Goal: Transaction & Acquisition: Purchase product/service

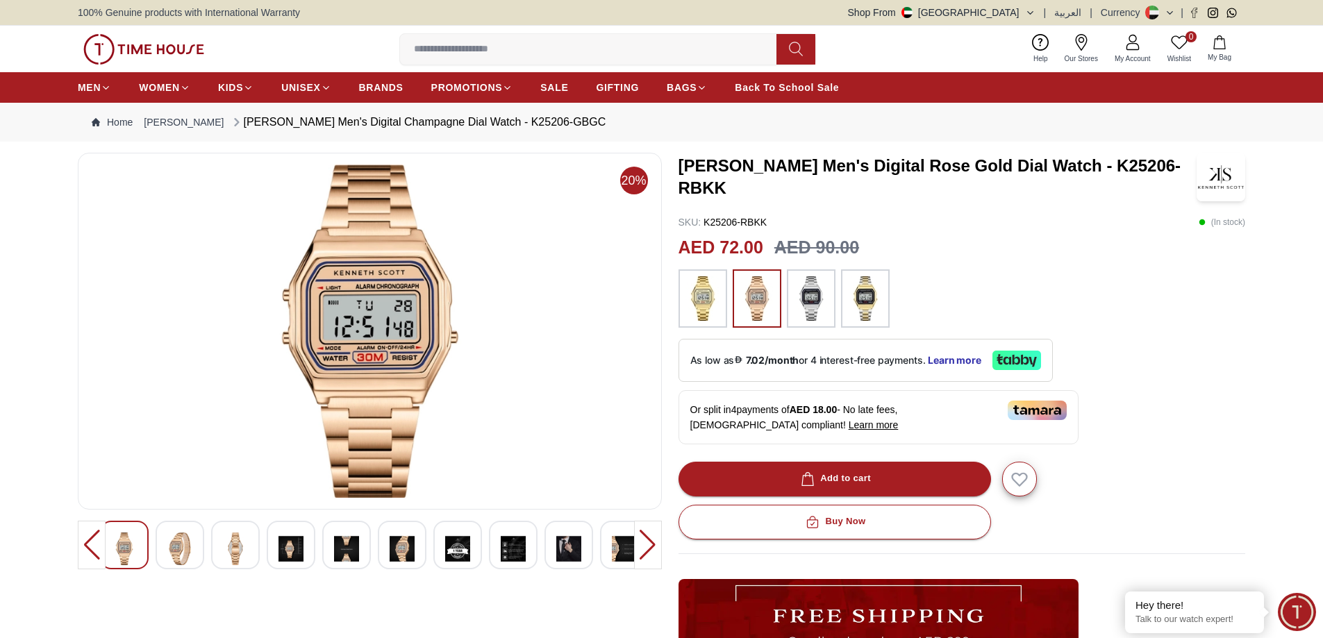
click at [647, 552] on div at bounding box center [648, 545] width 28 height 49
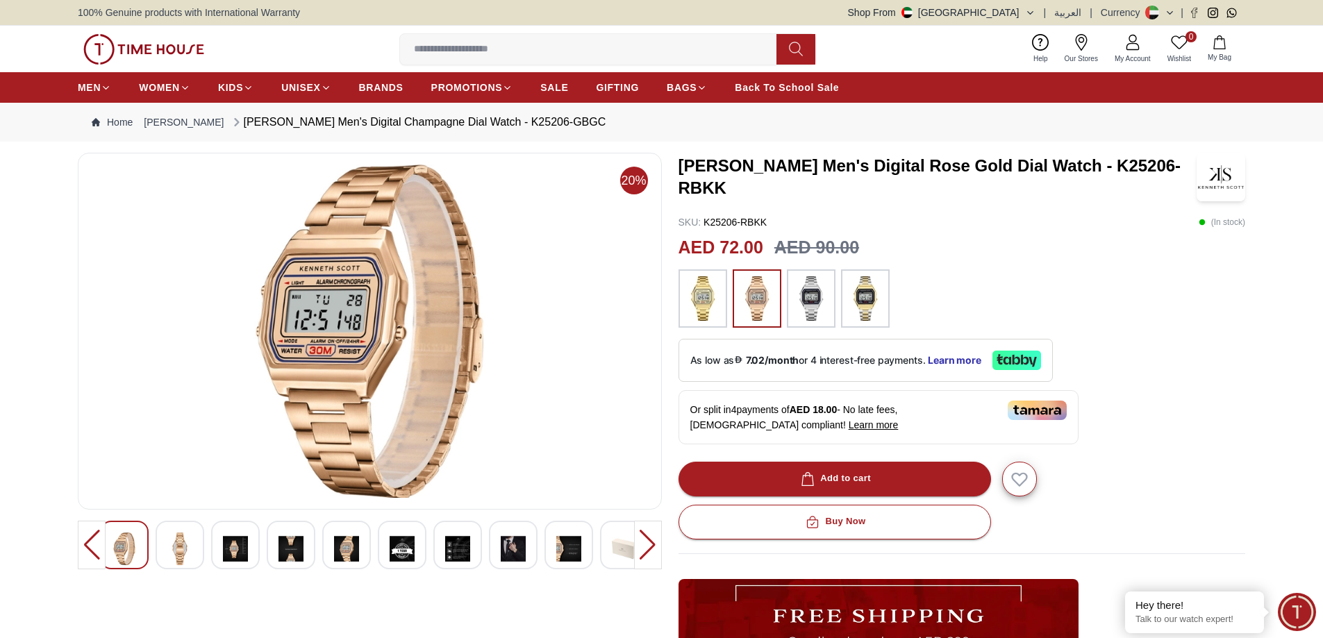
click at [647, 551] on div at bounding box center [648, 545] width 28 height 49
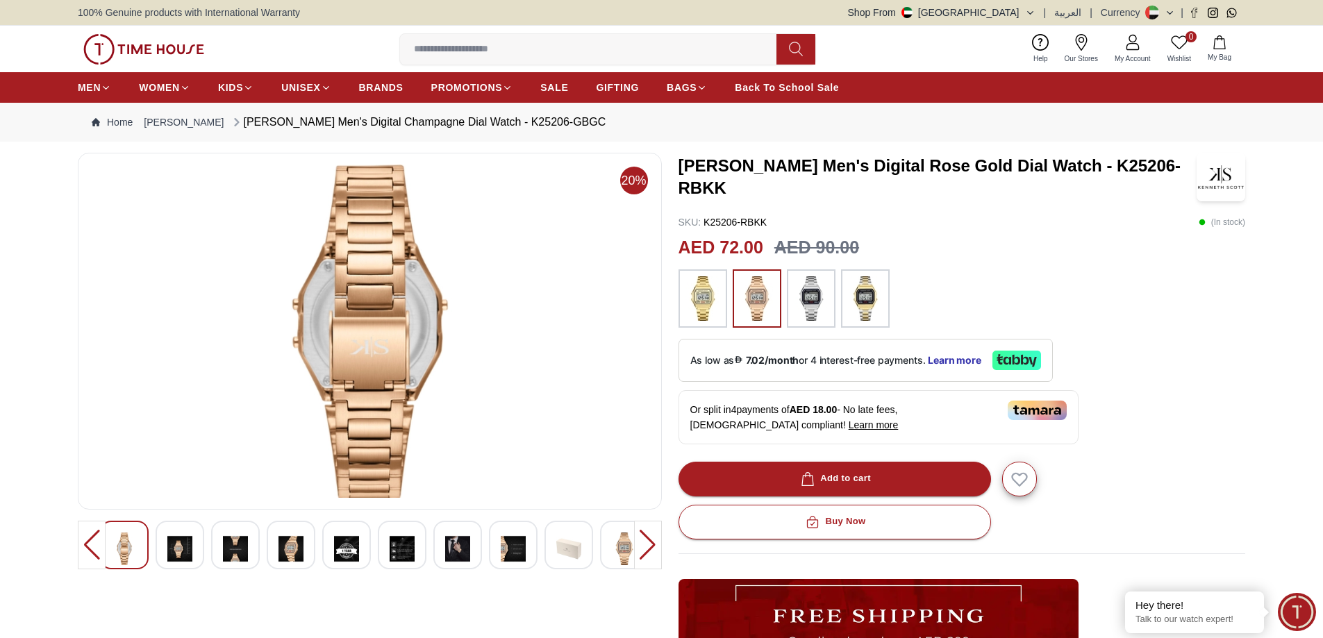
click at [647, 551] on div at bounding box center [648, 545] width 28 height 49
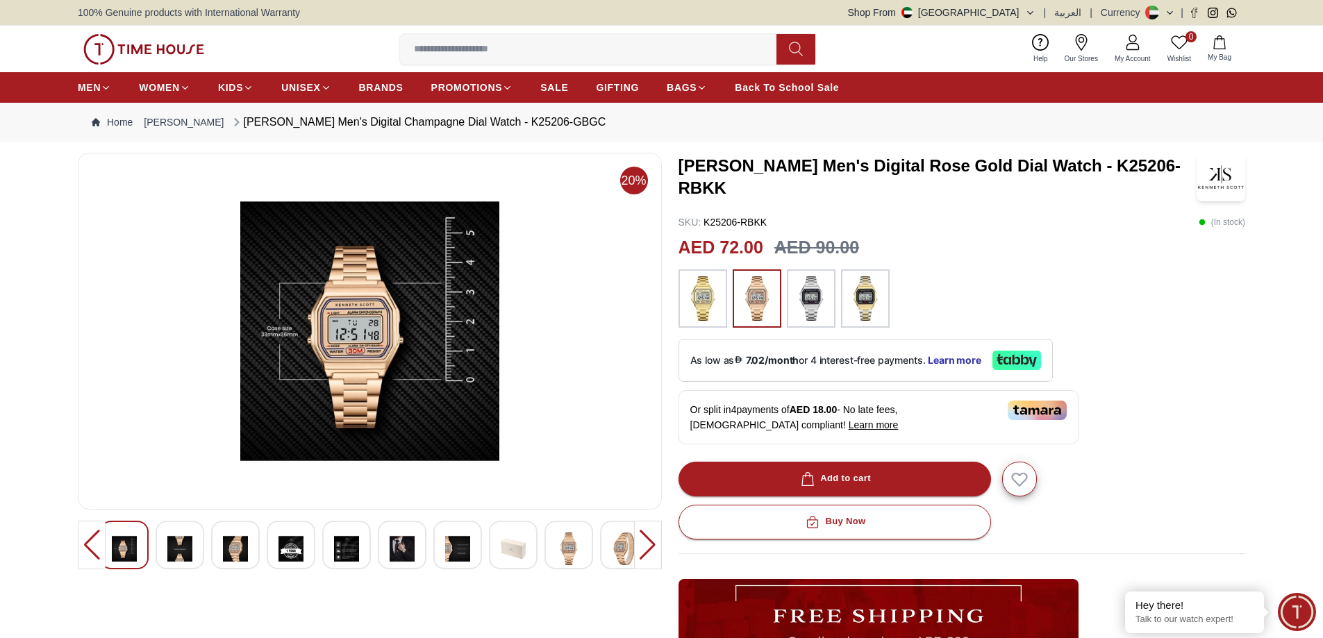
click at [647, 551] on div at bounding box center [648, 545] width 28 height 49
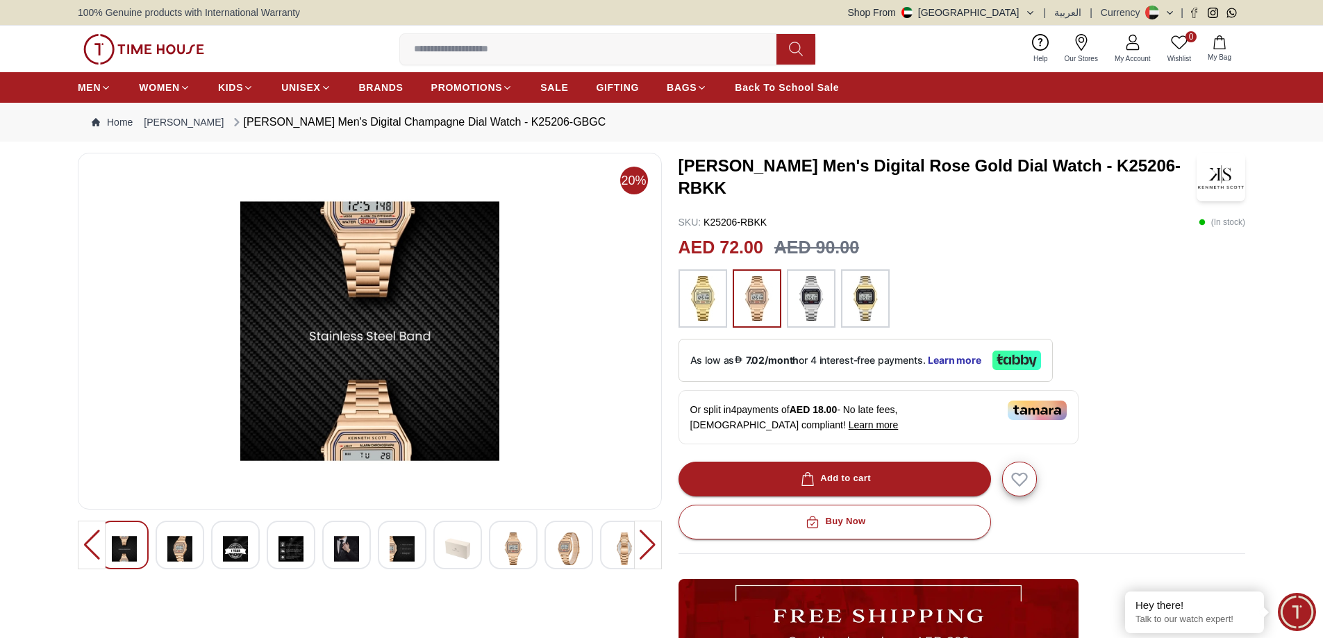
click at [647, 551] on div at bounding box center [648, 545] width 28 height 49
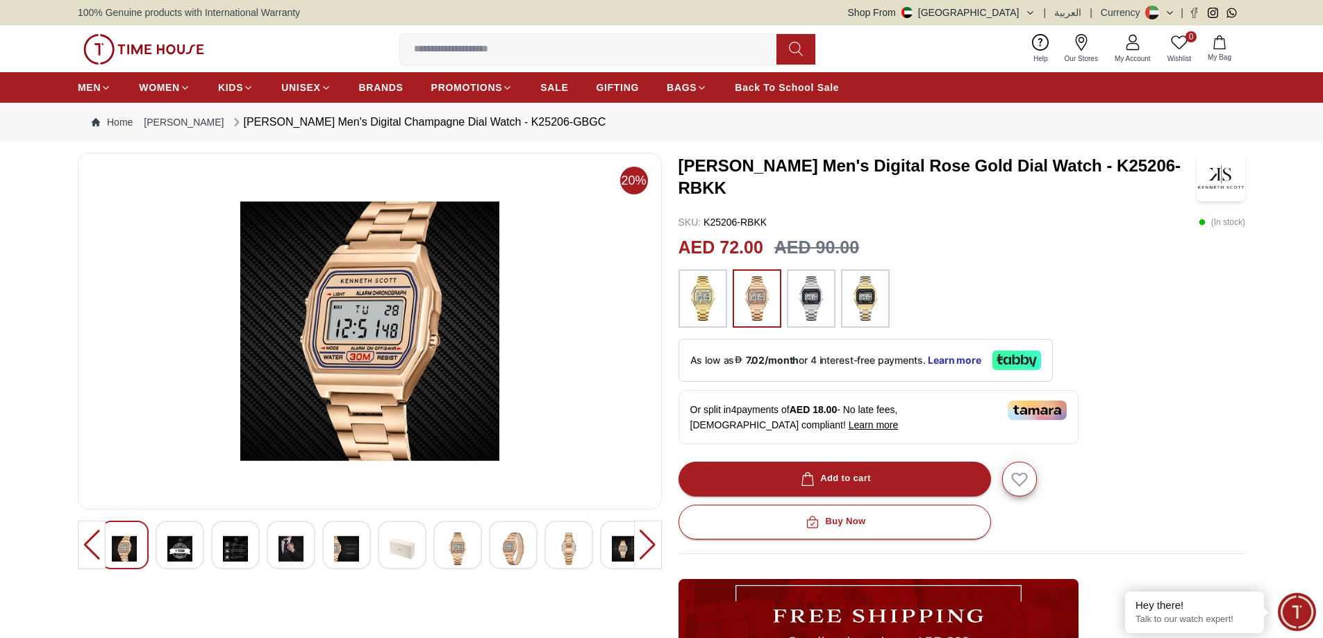
click at [647, 551] on div at bounding box center [648, 545] width 28 height 49
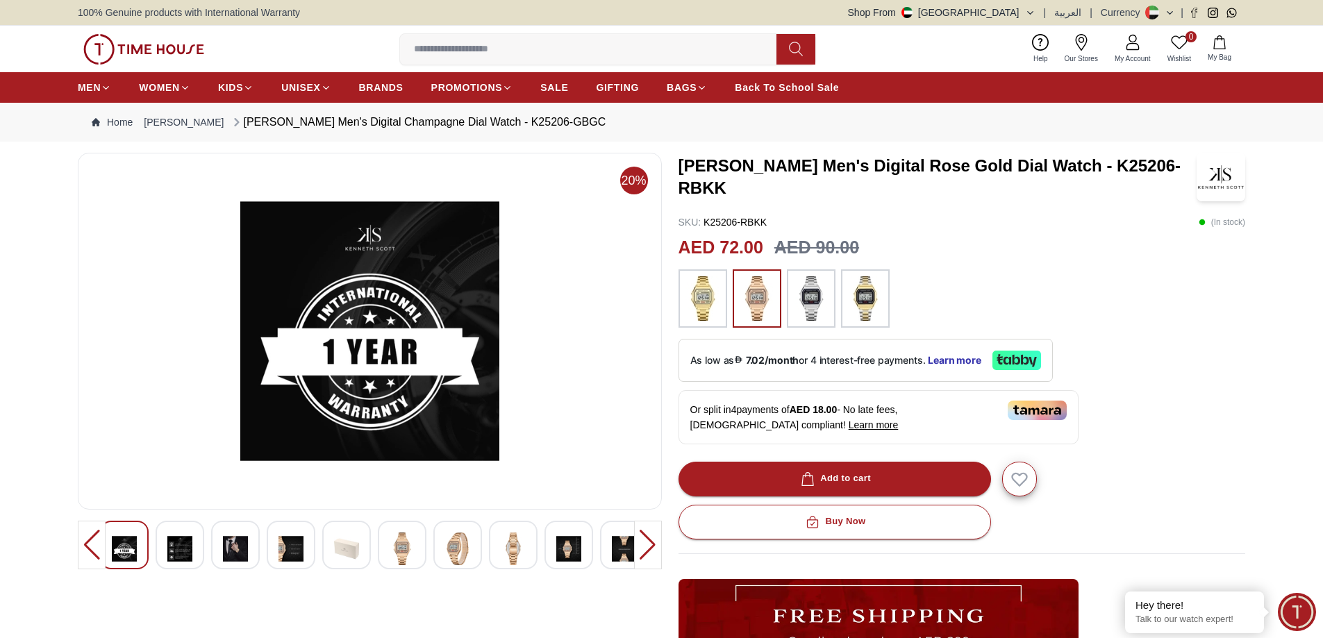
click at [647, 551] on div at bounding box center [648, 545] width 28 height 49
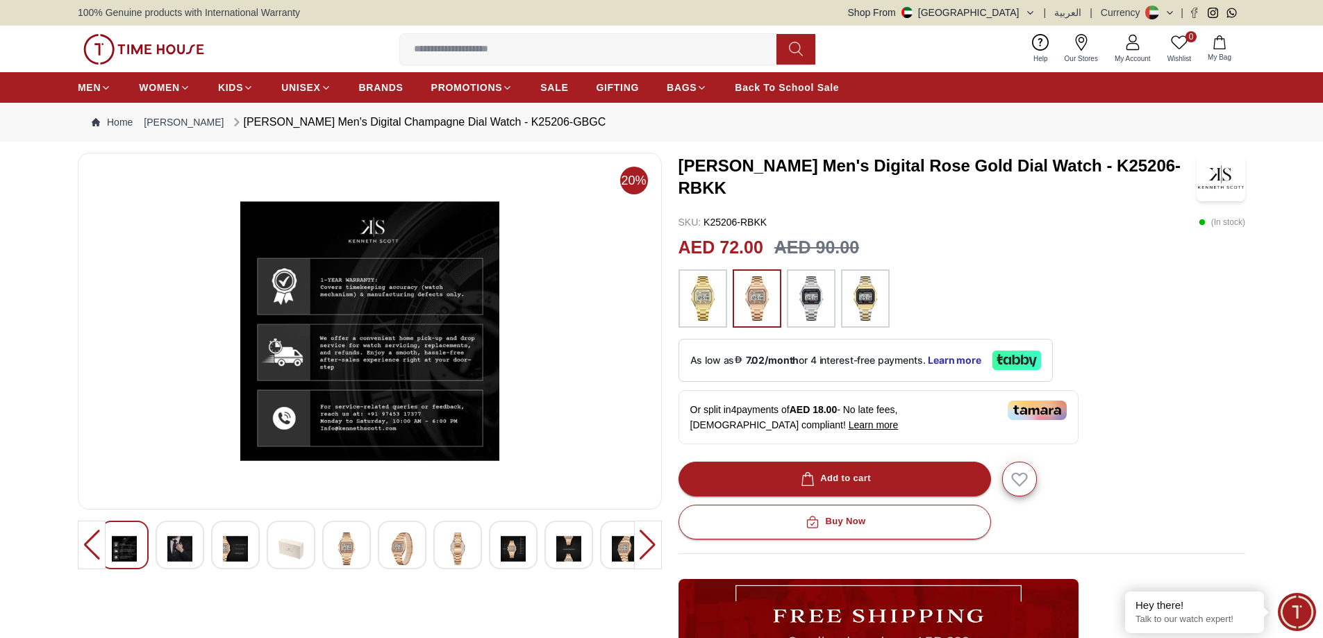
click at [647, 551] on div at bounding box center [648, 545] width 28 height 49
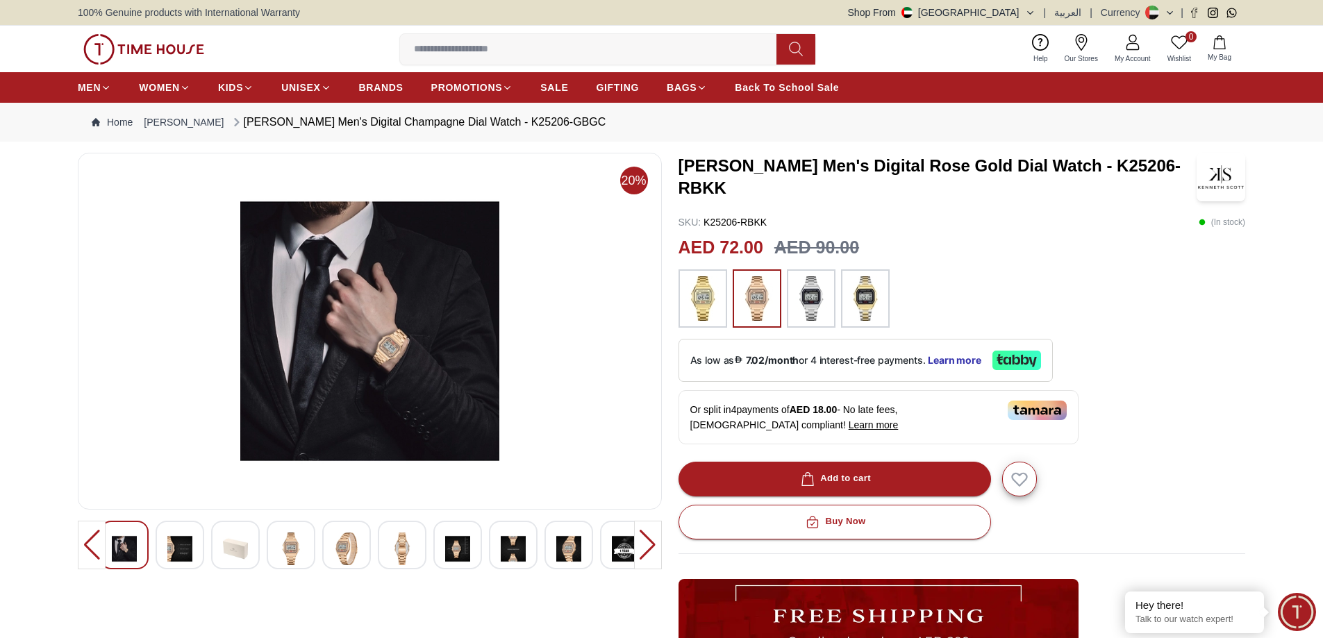
click at [265, 360] on img at bounding box center [370, 331] width 561 height 333
click at [384, 356] on img at bounding box center [370, 331] width 561 height 333
click at [640, 543] on div at bounding box center [648, 545] width 28 height 49
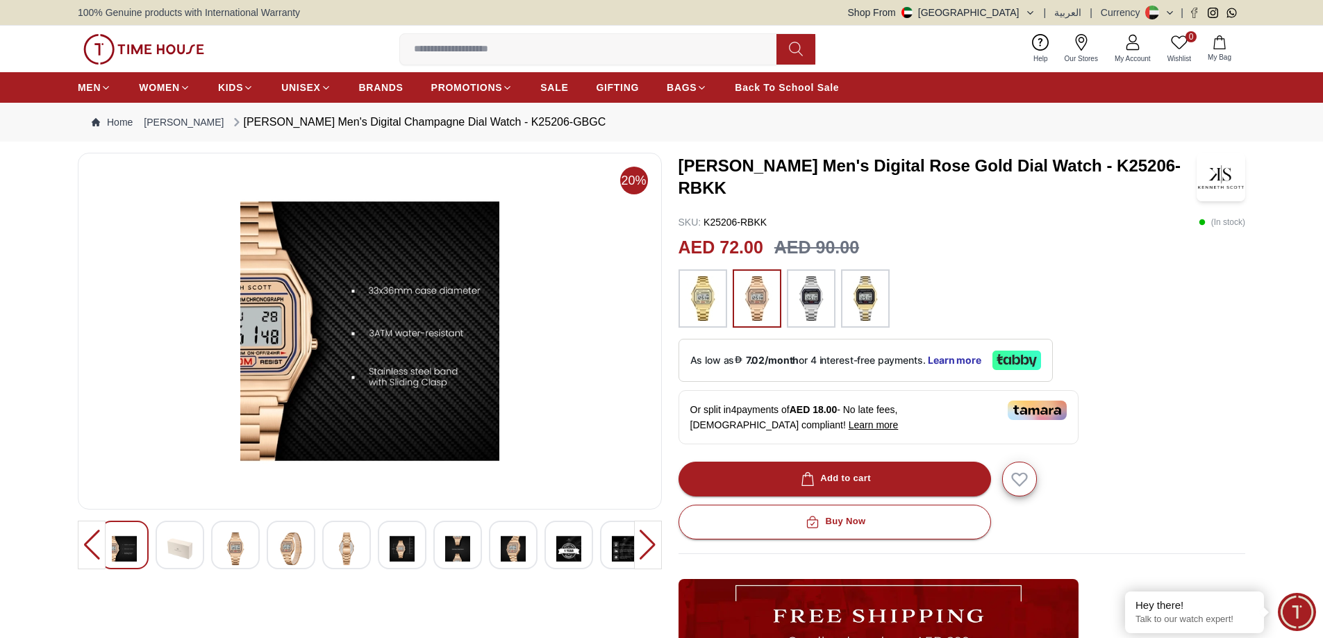
click at [654, 536] on div at bounding box center [648, 545] width 28 height 49
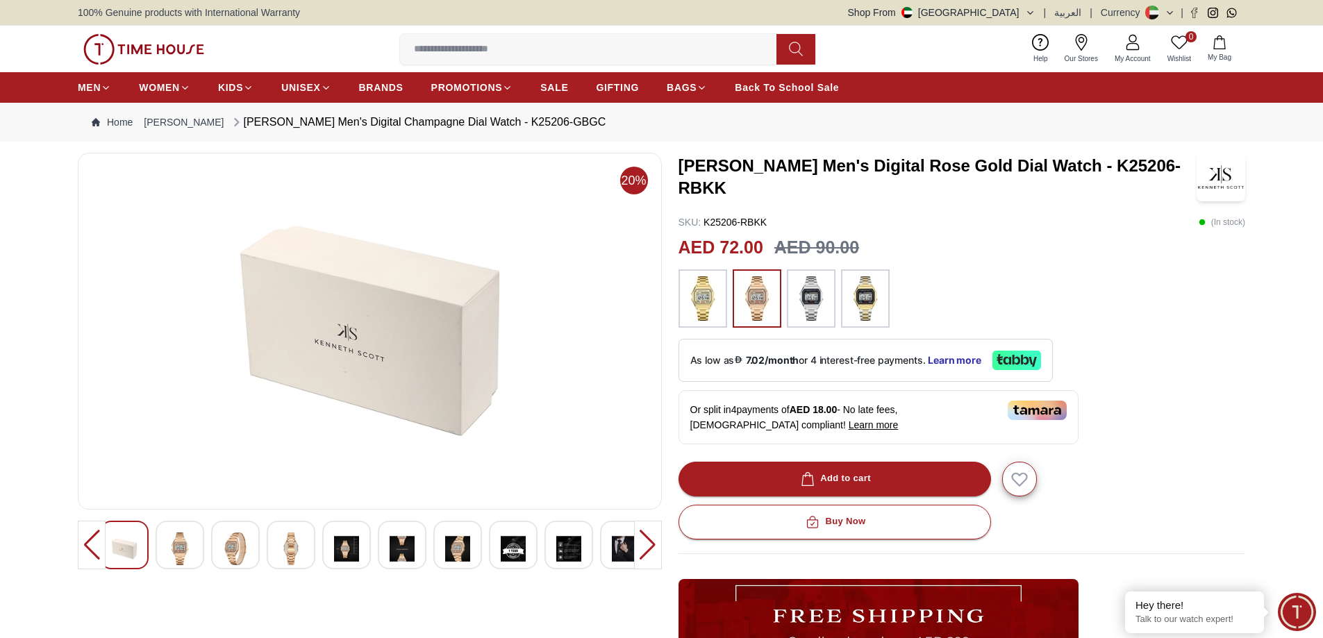
click at [654, 536] on div at bounding box center [648, 545] width 28 height 49
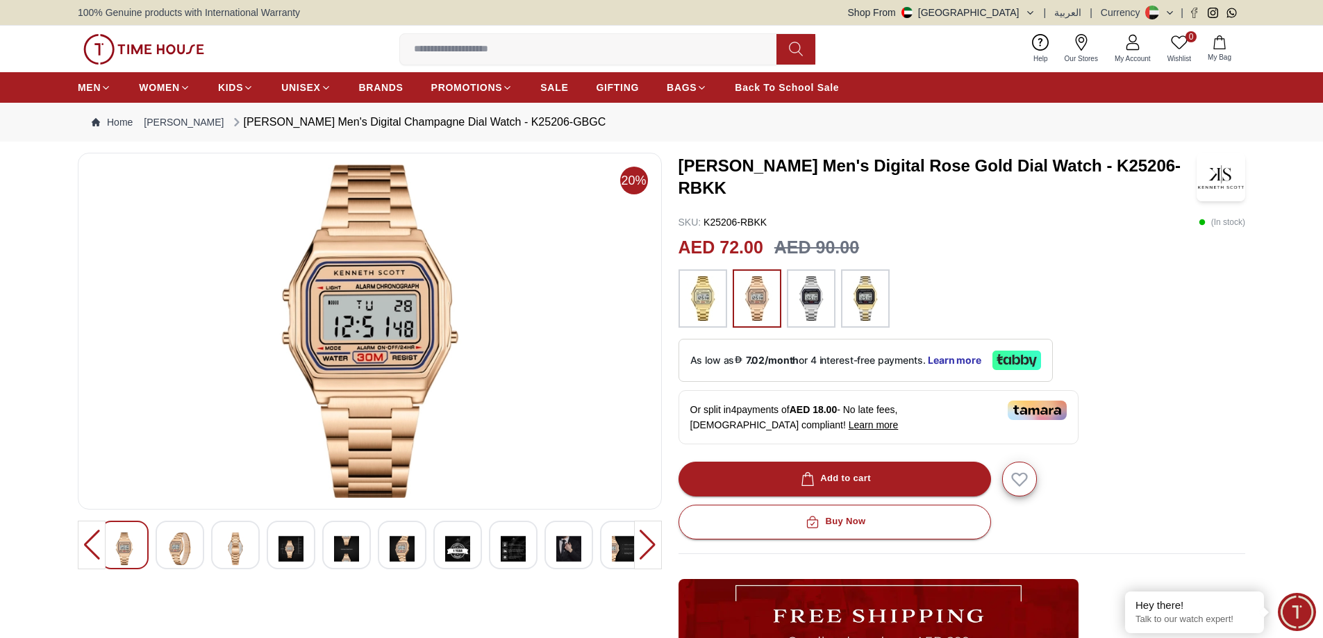
click at [654, 536] on div at bounding box center [648, 545] width 28 height 49
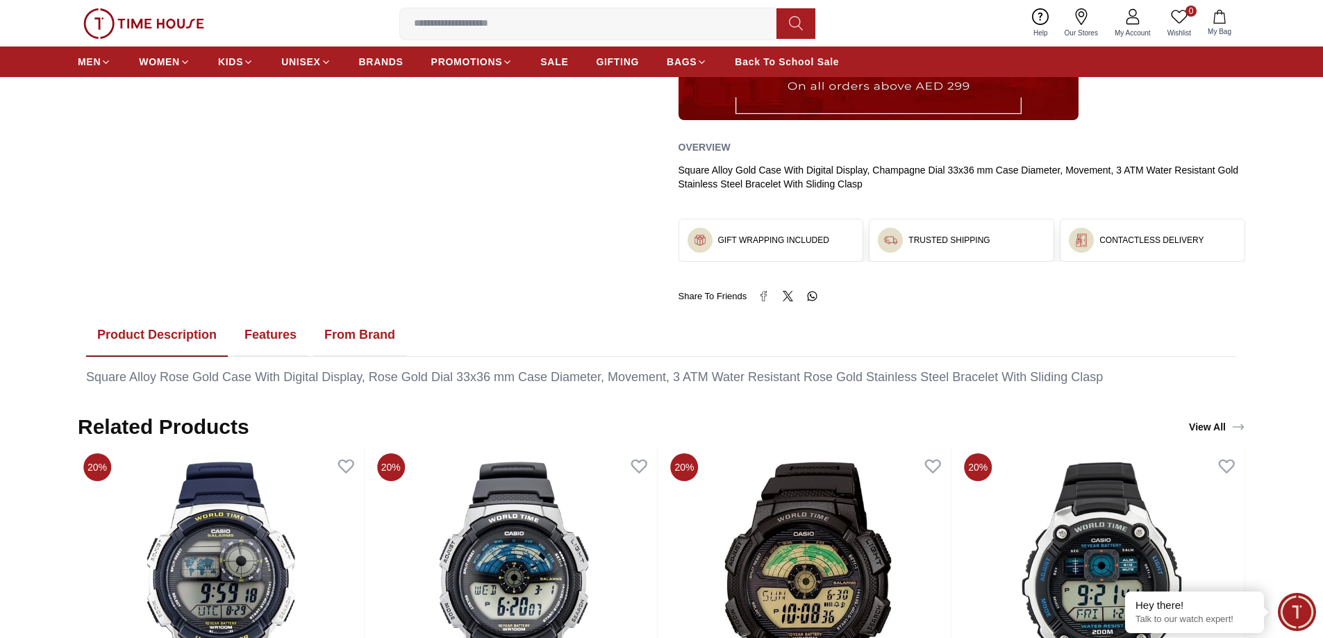
scroll to position [556, 0]
click at [283, 336] on button "Features" at bounding box center [270, 334] width 74 height 43
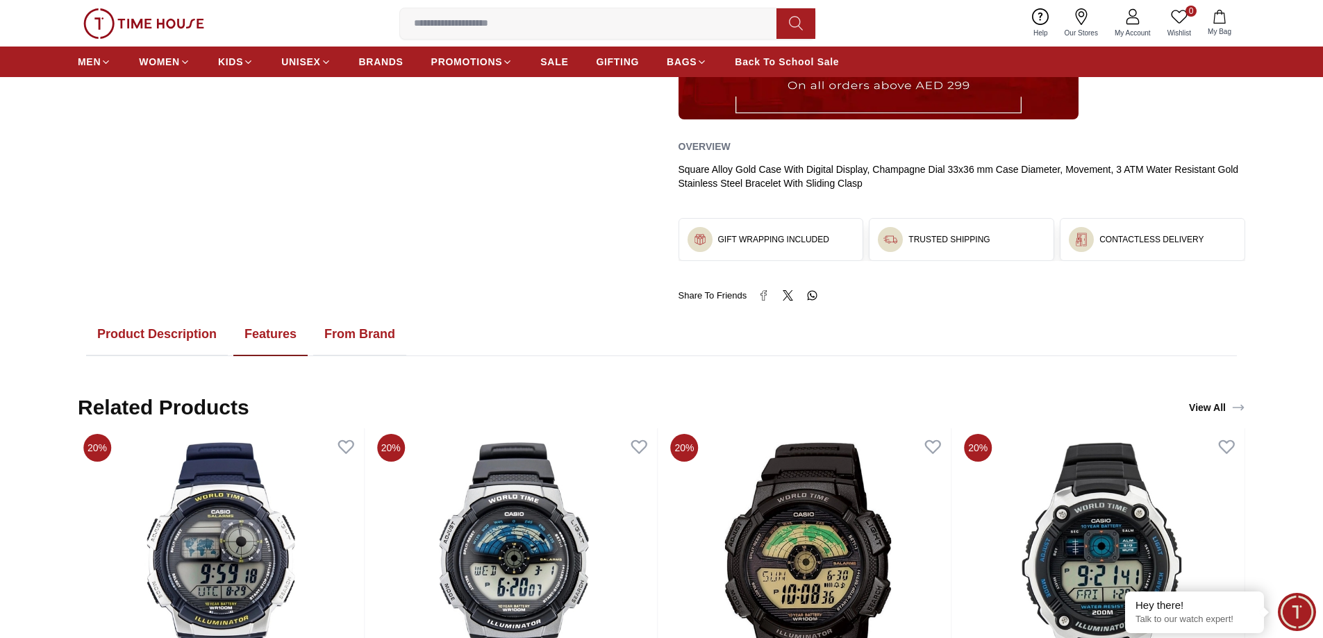
click at [333, 330] on button "From Brand" at bounding box center [359, 334] width 93 height 43
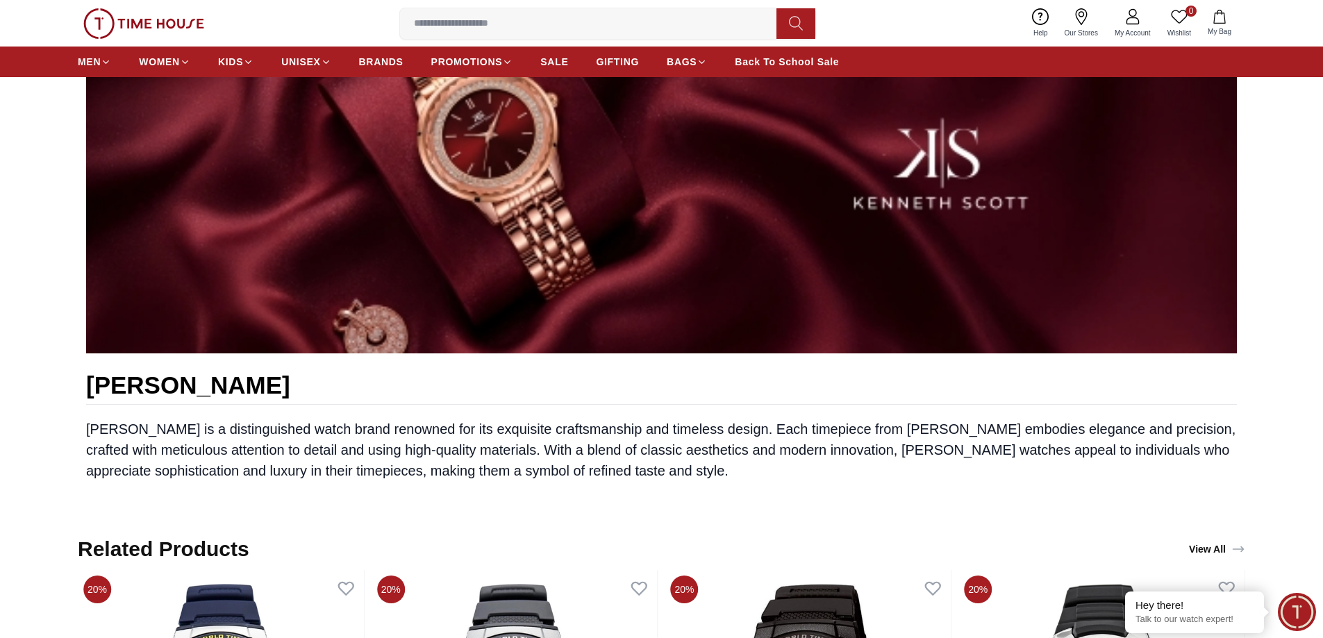
scroll to position [625, 0]
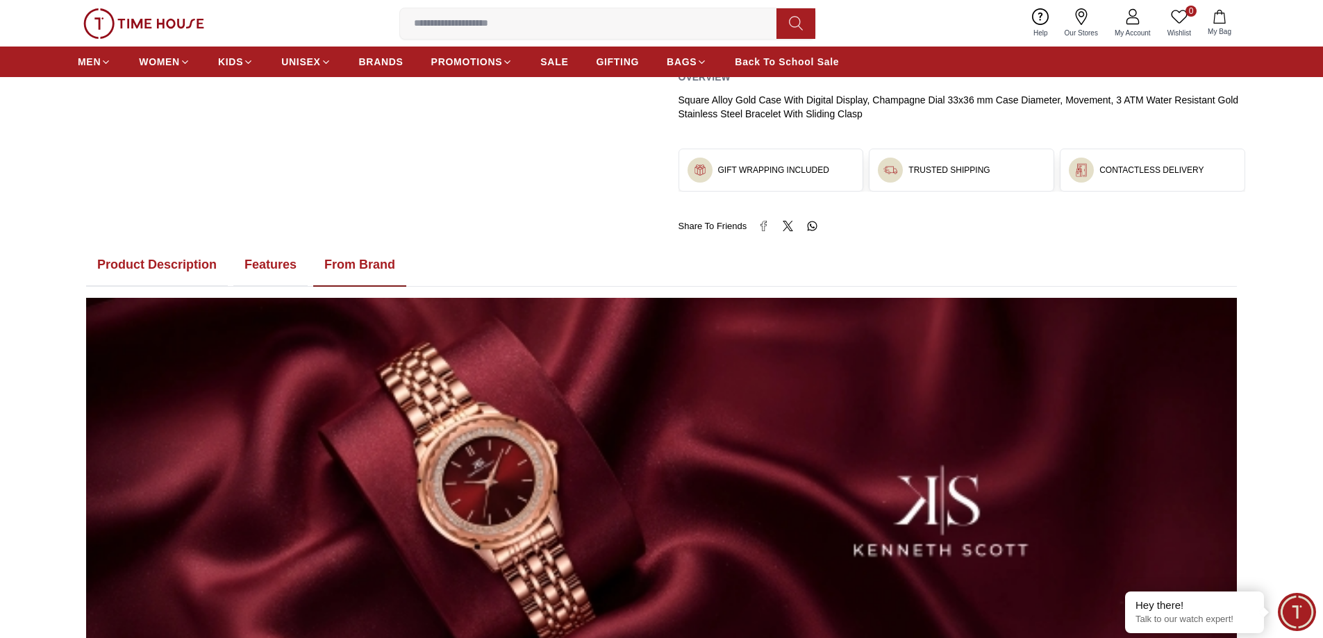
click at [245, 256] on button "Features" at bounding box center [270, 265] width 74 height 43
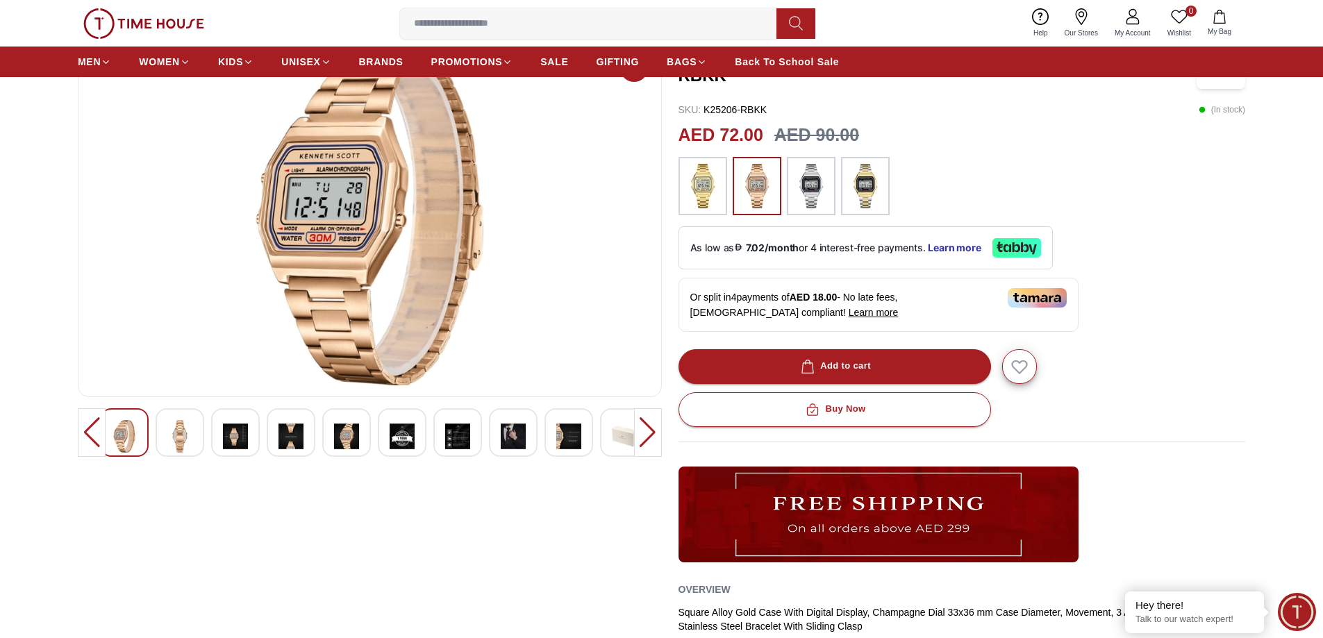
scroll to position [0, 0]
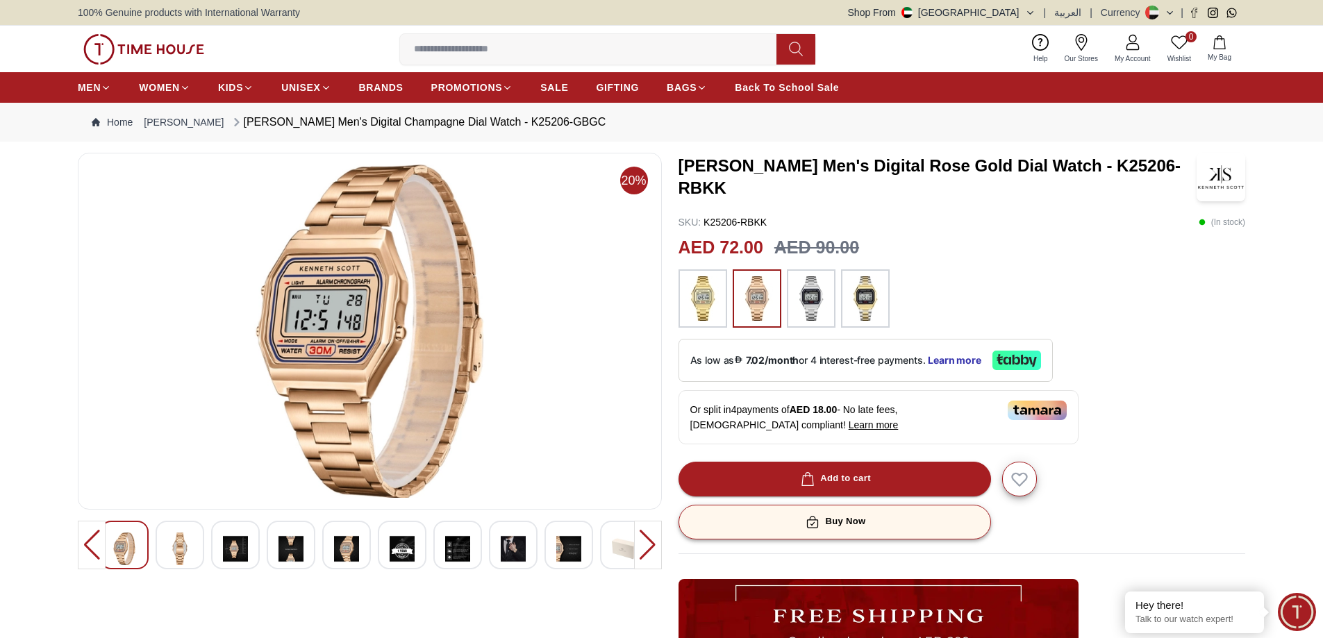
click at [808, 508] on button "Buy Now" at bounding box center [835, 522] width 313 height 35
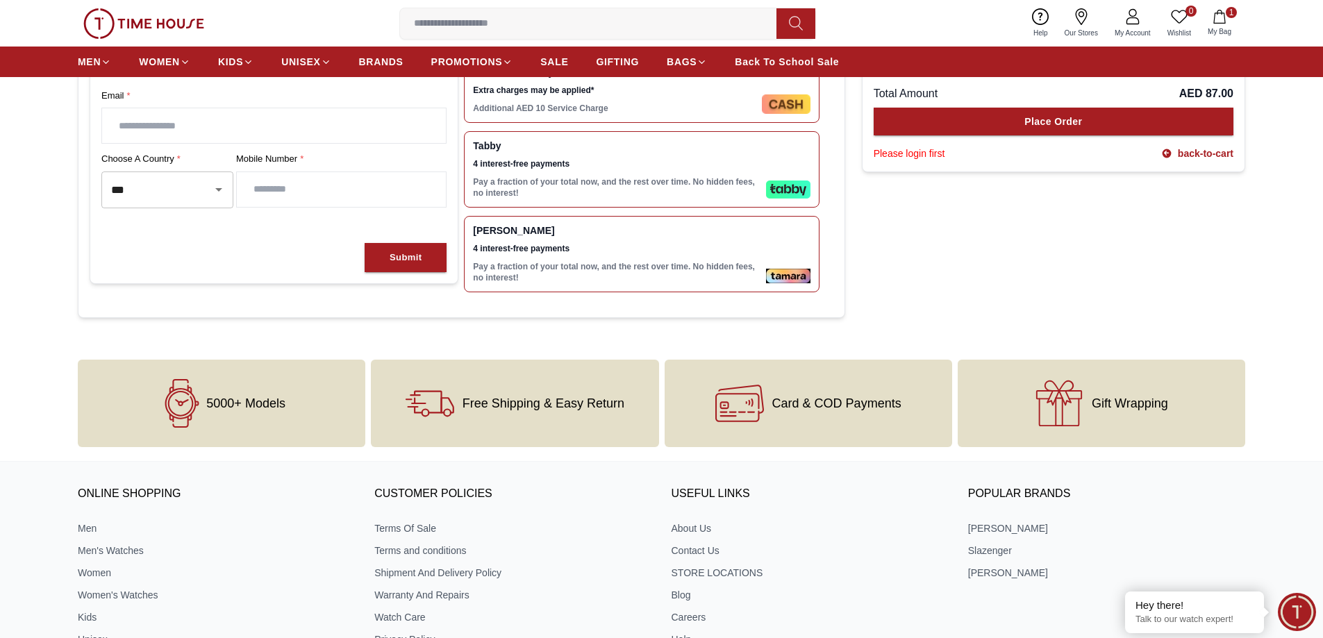
scroll to position [486, 0]
